Goal: Transaction & Acquisition: Purchase product/service

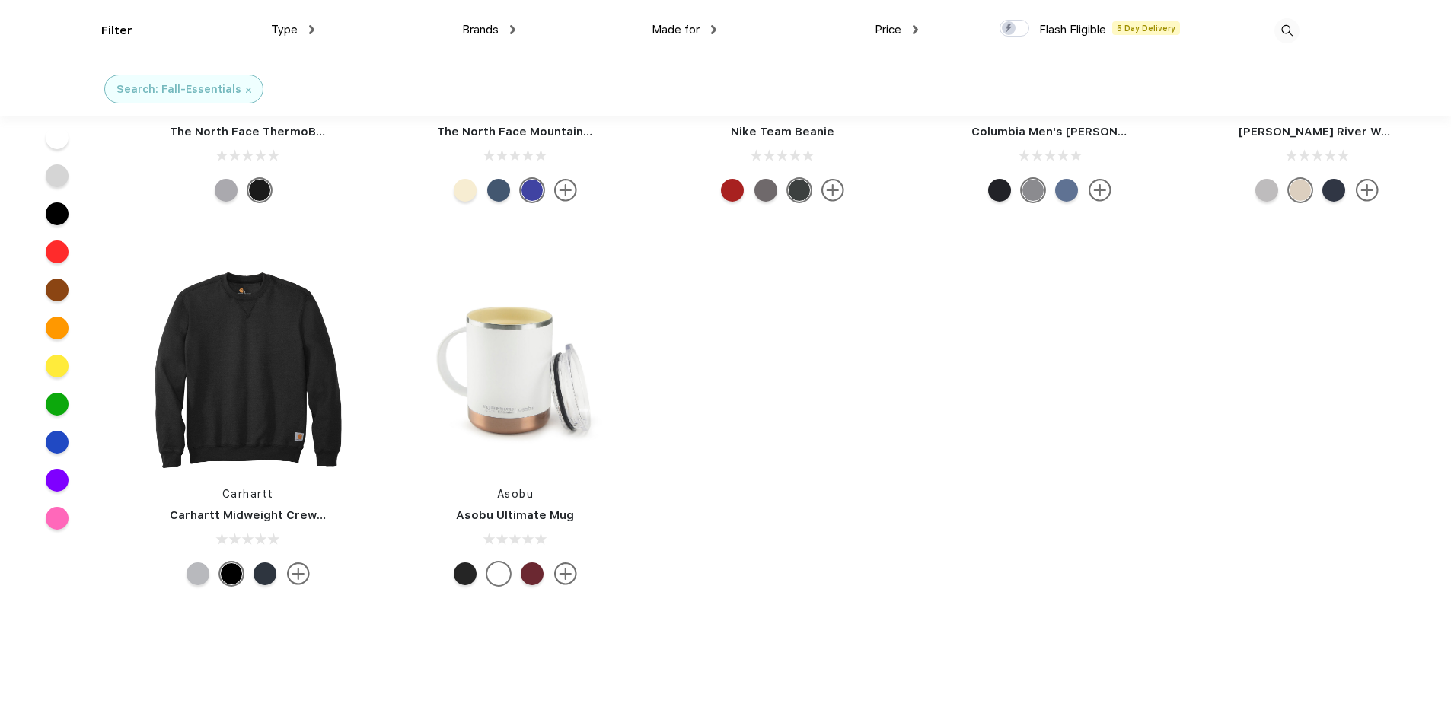
scroll to position [610, 0]
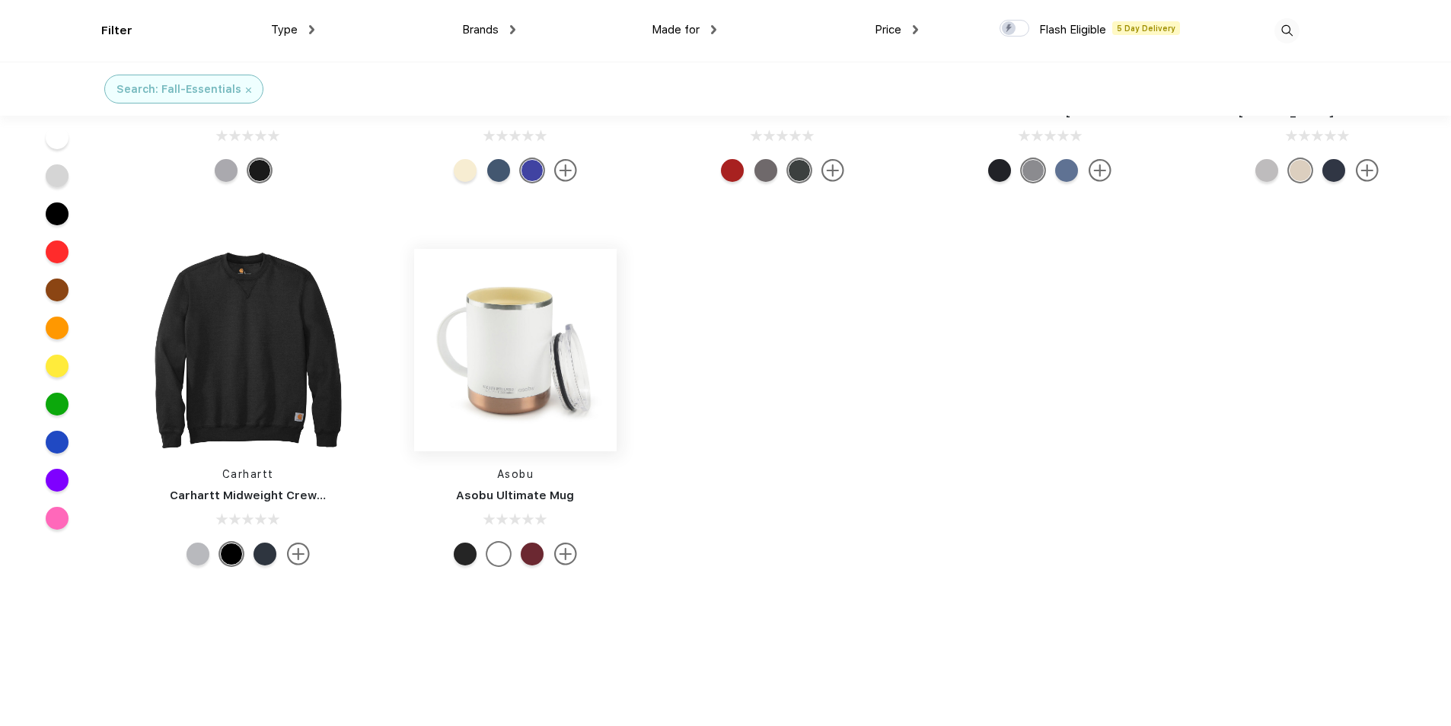
click at [512, 361] on img at bounding box center [515, 350] width 202 height 202
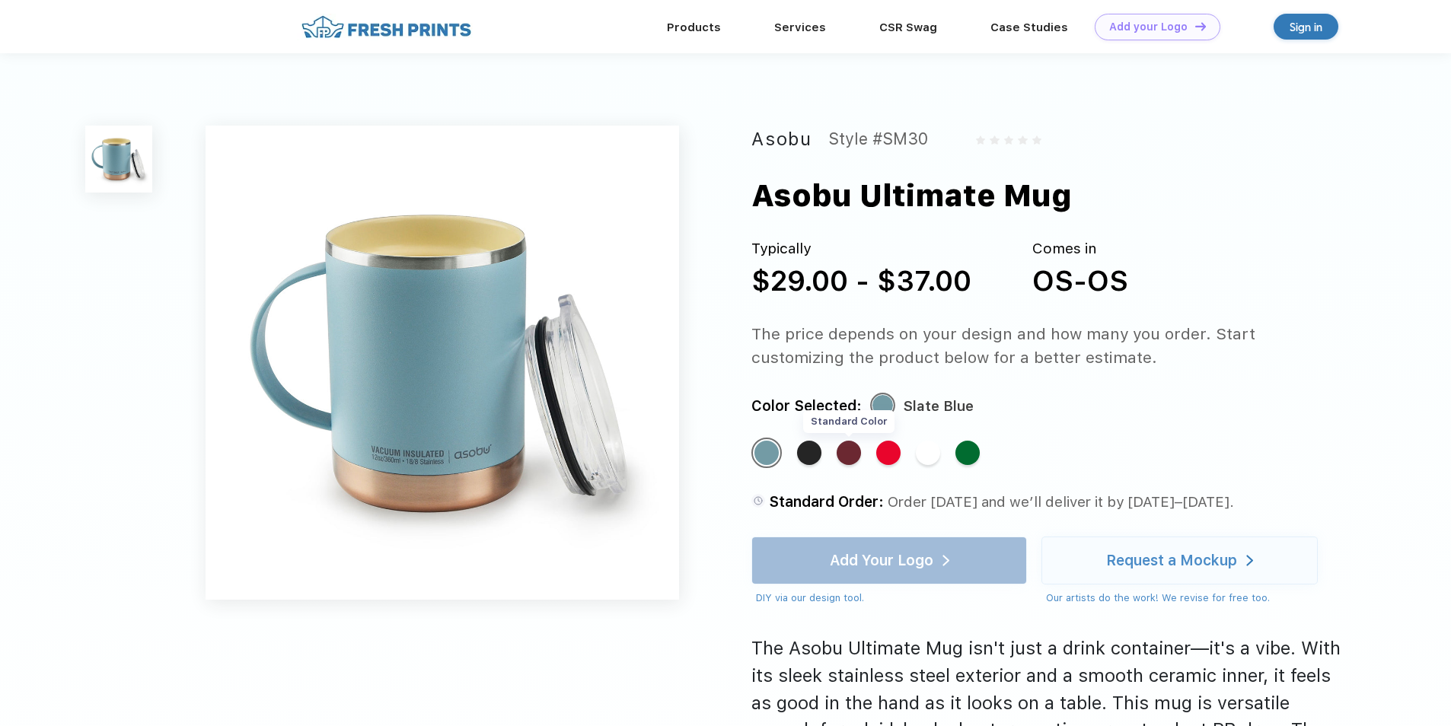
click at [849, 455] on div "Standard Color" at bounding box center [849, 453] width 24 height 24
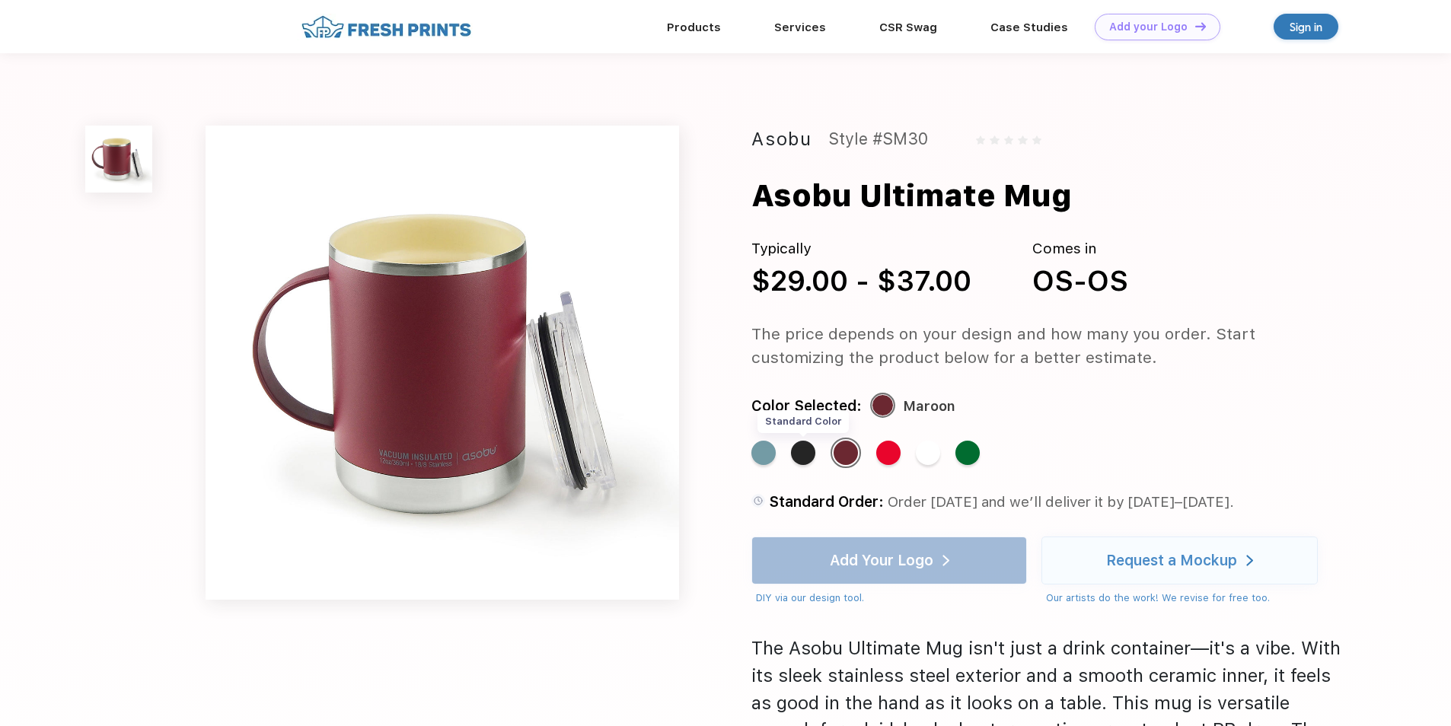
click at [805, 455] on div "Standard Color" at bounding box center [803, 453] width 24 height 24
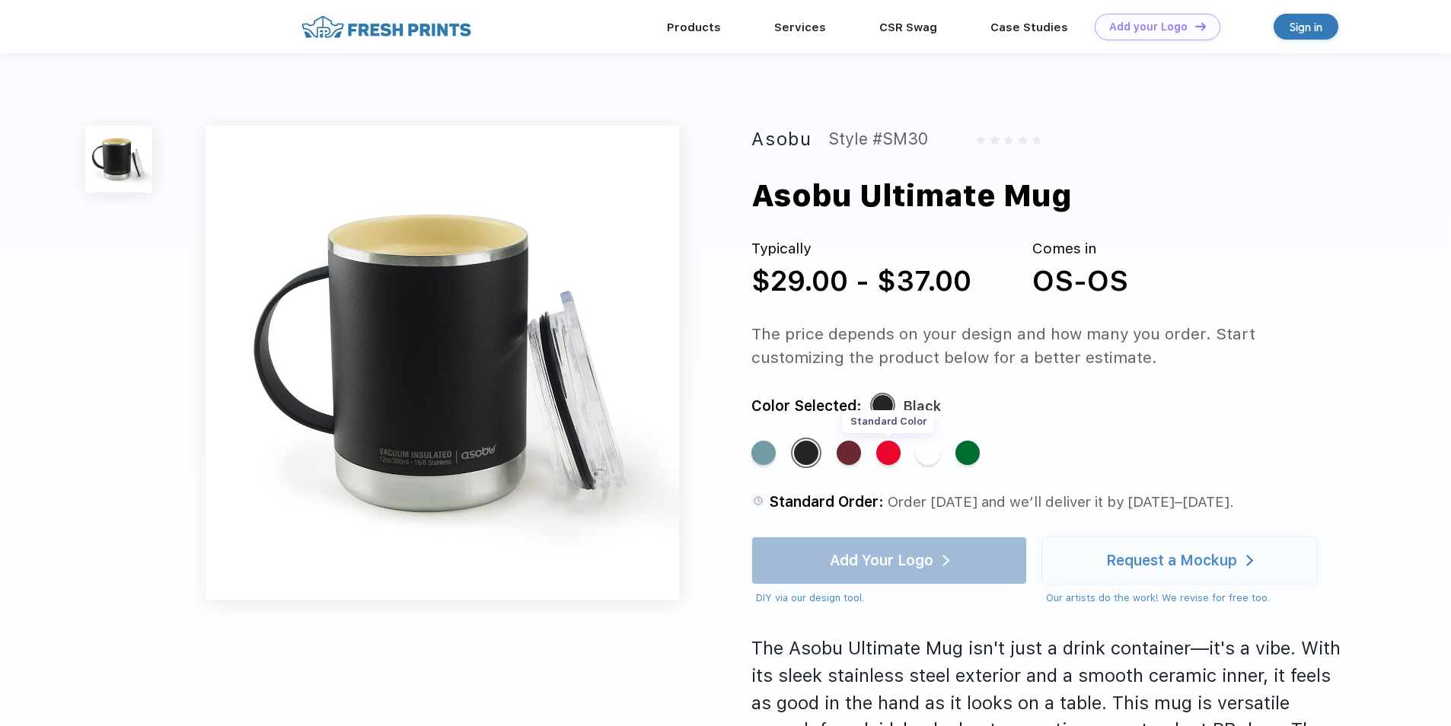
click at [890, 455] on div "Standard Color" at bounding box center [888, 453] width 24 height 24
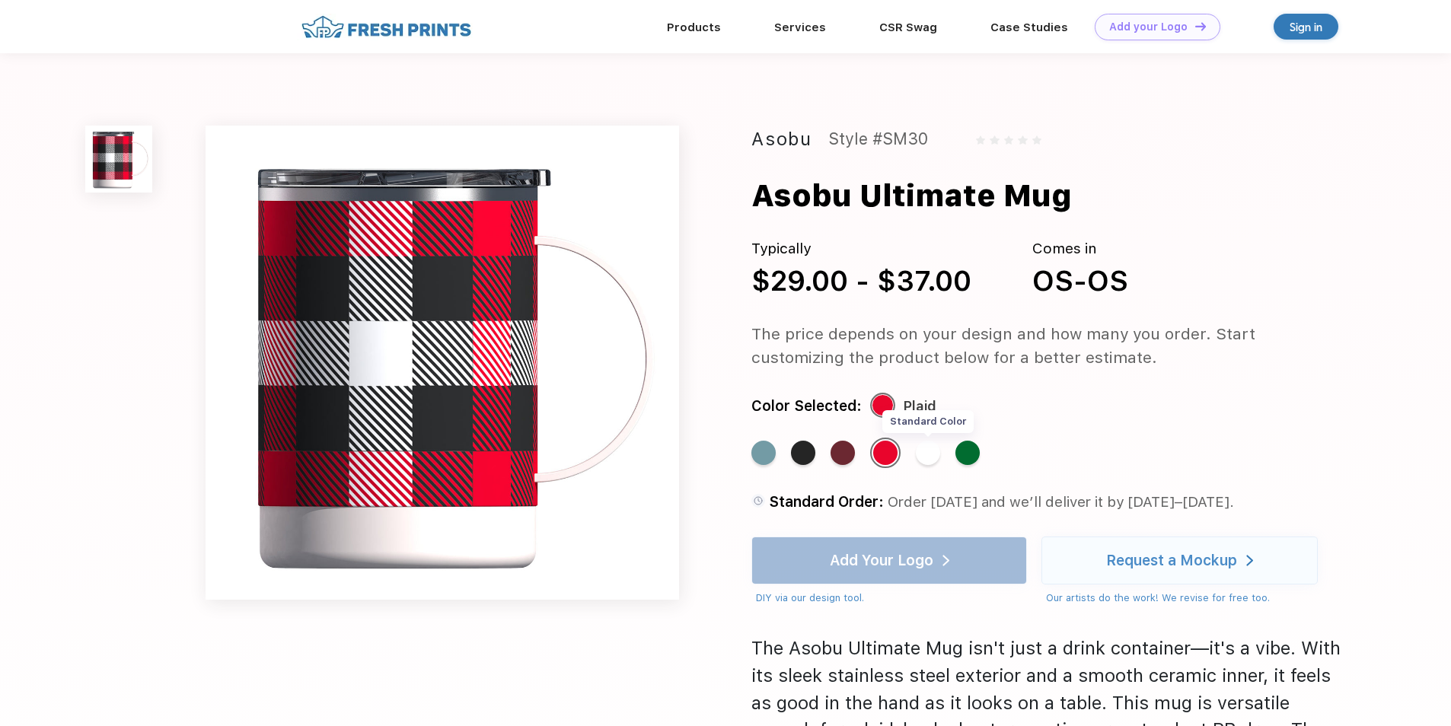
click at [923, 456] on div "Standard Color" at bounding box center [928, 453] width 24 height 24
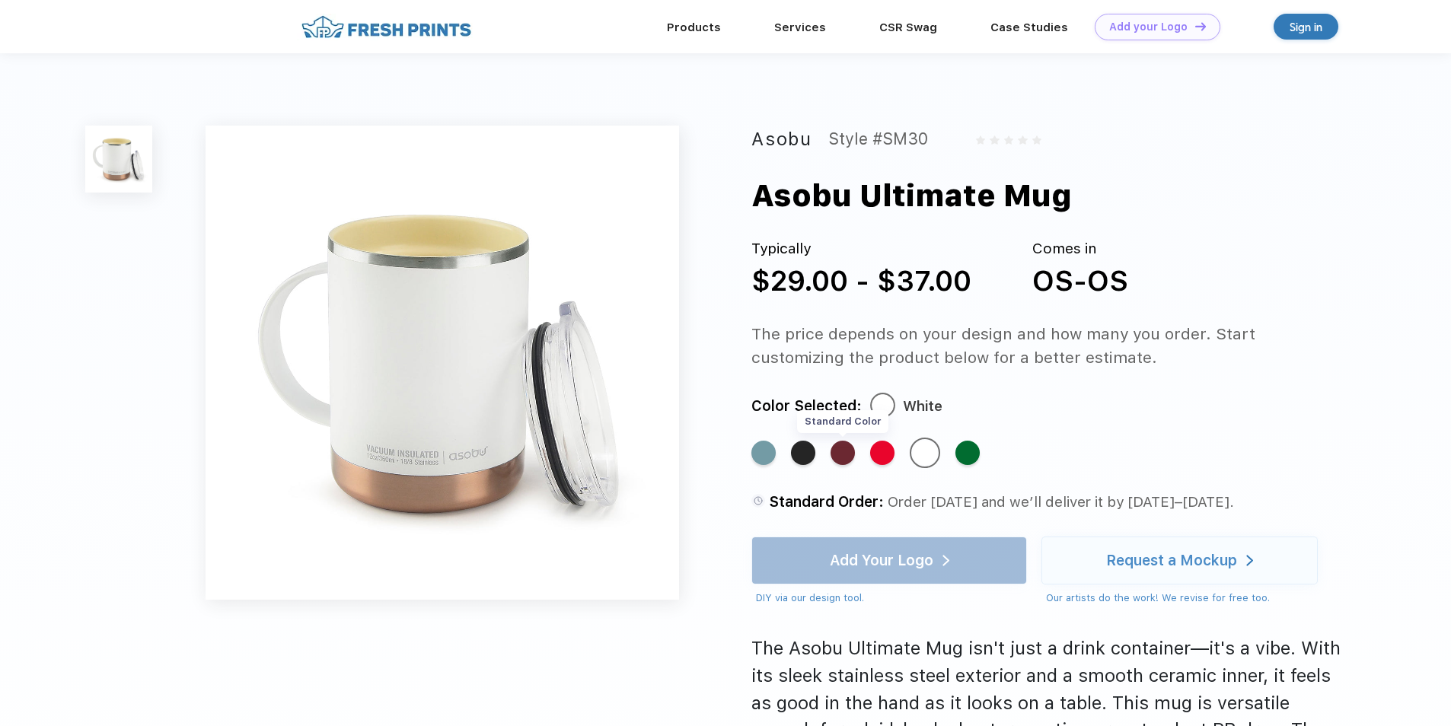
click at [838, 451] on div "Standard Color" at bounding box center [843, 453] width 24 height 24
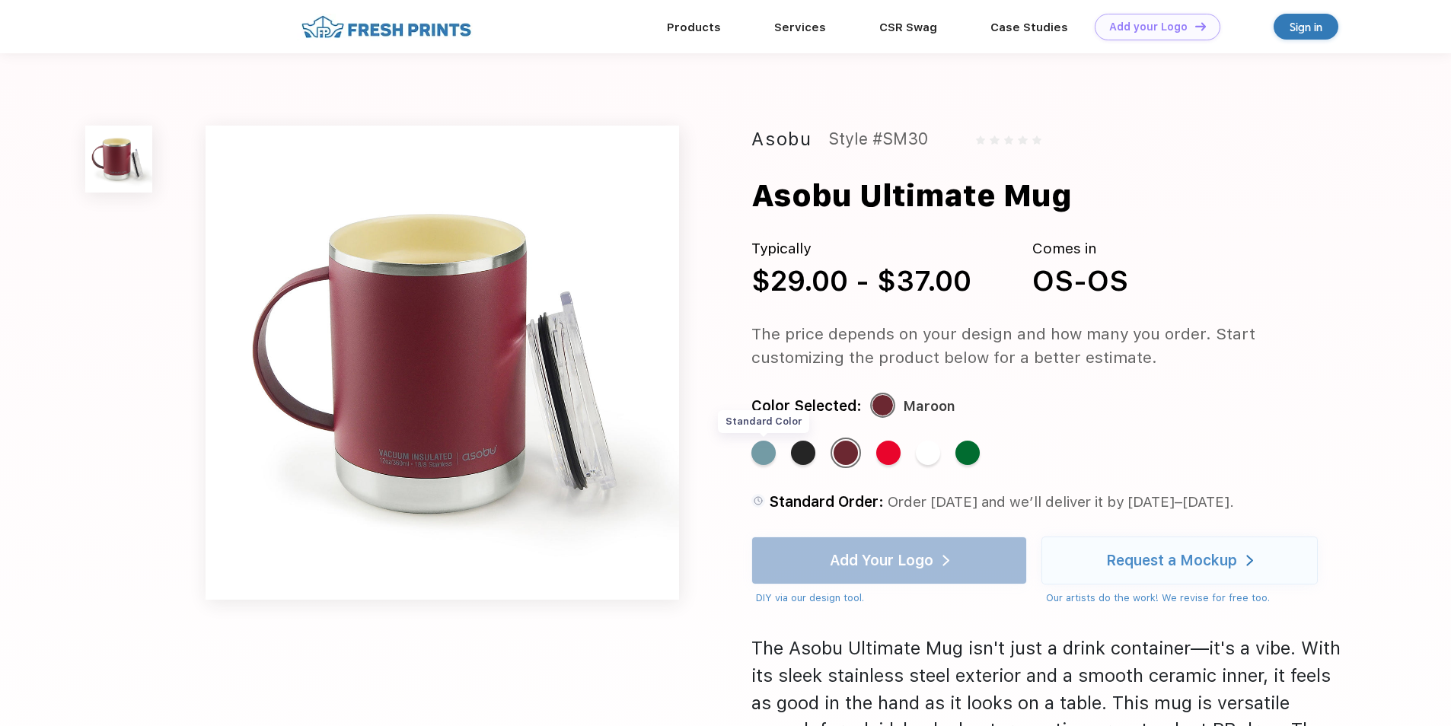
click at [772, 456] on div "Standard Color" at bounding box center [763, 453] width 24 height 24
